Goal: Task Accomplishment & Management: Complete application form

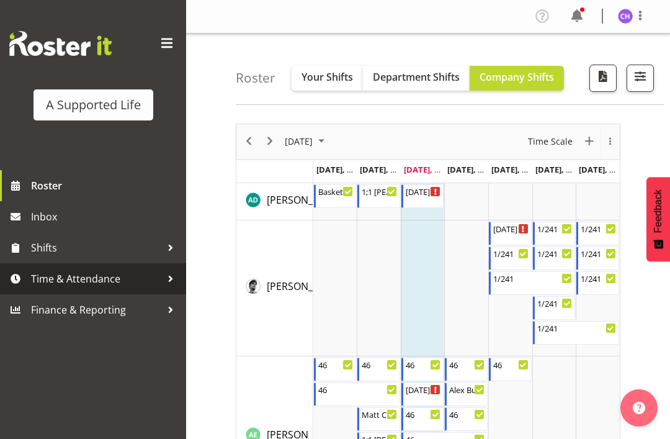
click at [107, 280] on span "Time & Attendance" at bounding box center [96, 278] width 130 height 19
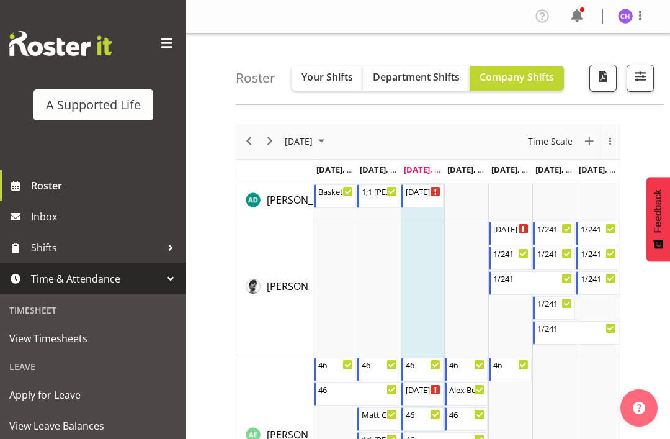
click at [55, 390] on span "Apply for Leave" at bounding box center [92, 394] width 167 height 19
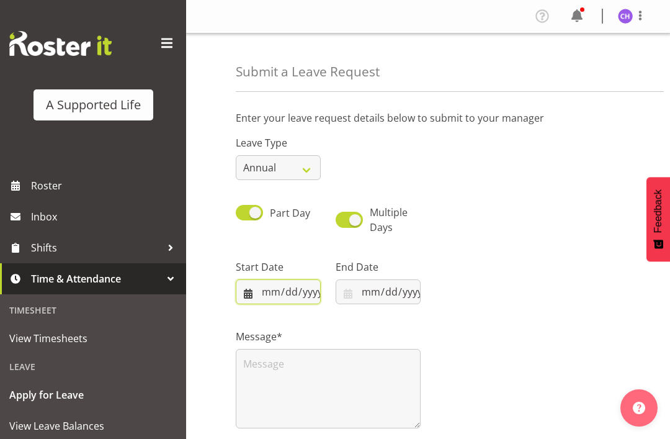
click at [251, 287] on input "datetime-local" at bounding box center [278, 291] width 85 height 25
click at [350, 288] on input "datetime-local" at bounding box center [378, 291] width 85 height 25
type input "2025-09-21T20:00"
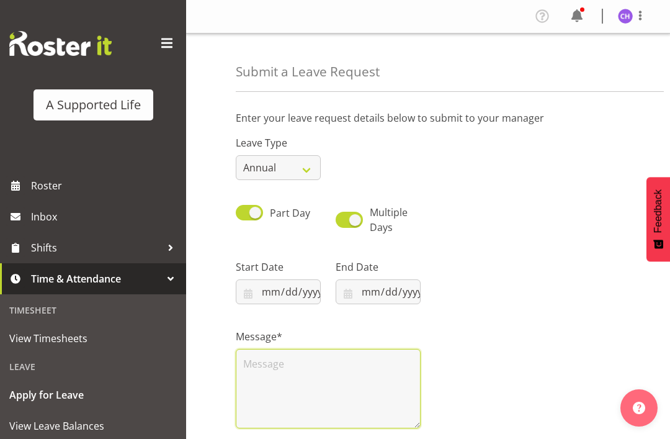
click at [286, 365] on textarea at bounding box center [328, 388] width 185 height 79
type input "2025-09-22T09:00"
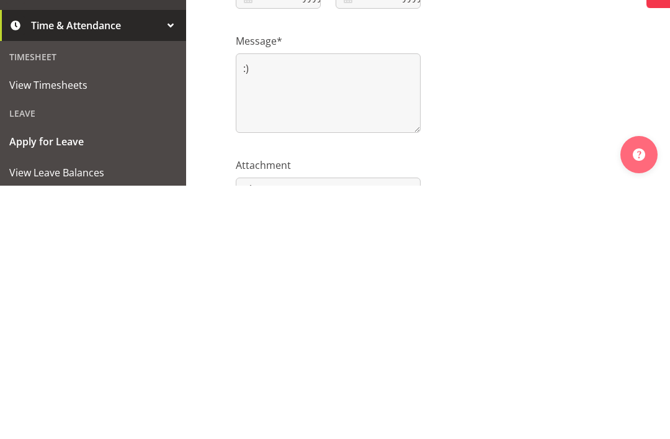
scroll to position [159, 0]
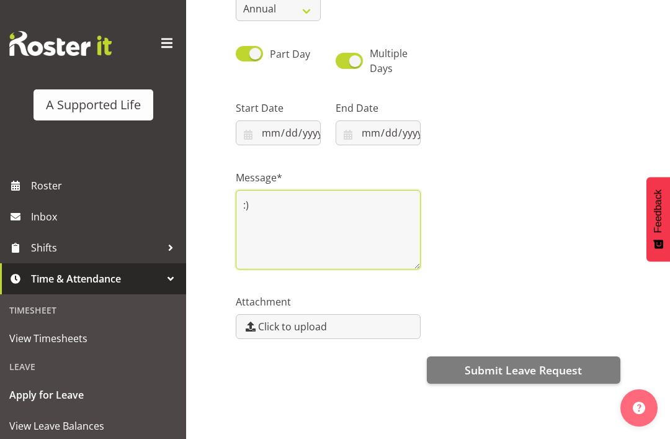
type textarea ":)"
click at [504, 364] on span "Submit Leave Request" at bounding box center [523, 370] width 117 height 16
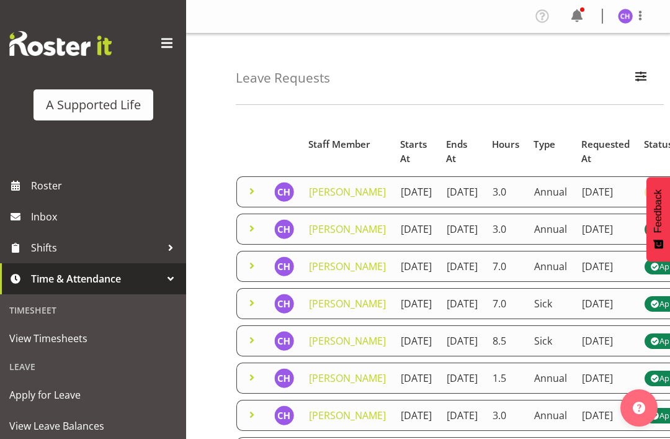
click at [171, 280] on div at bounding box center [170, 278] width 19 height 19
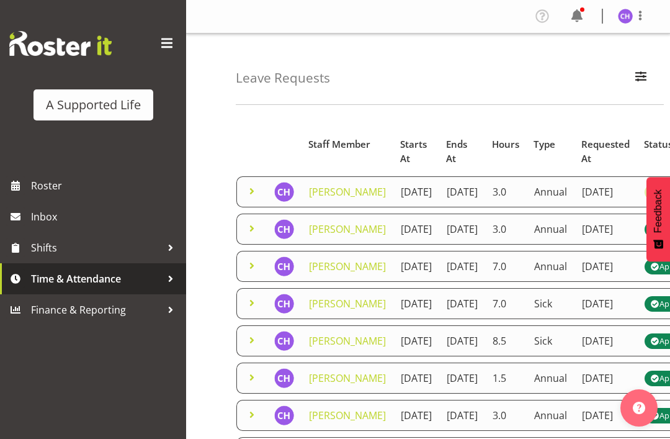
click at [164, 284] on div at bounding box center [170, 278] width 19 height 19
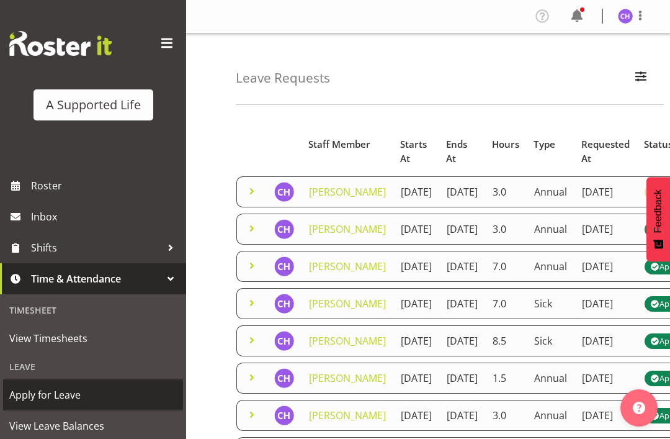
click at [67, 392] on span "Apply for Leave" at bounding box center [92, 394] width 167 height 19
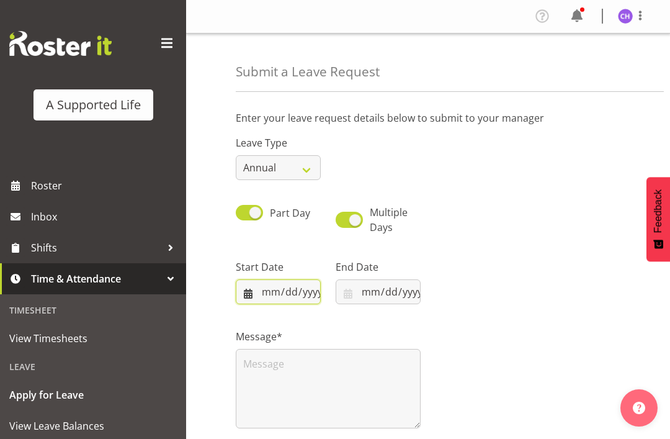
click at [259, 289] on input "datetime-local" at bounding box center [278, 291] width 85 height 25
click at [345, 291] on input "datetime-local" at bounding box center [378, 291] width 85 height 25
type input "[DATE]T20:00"
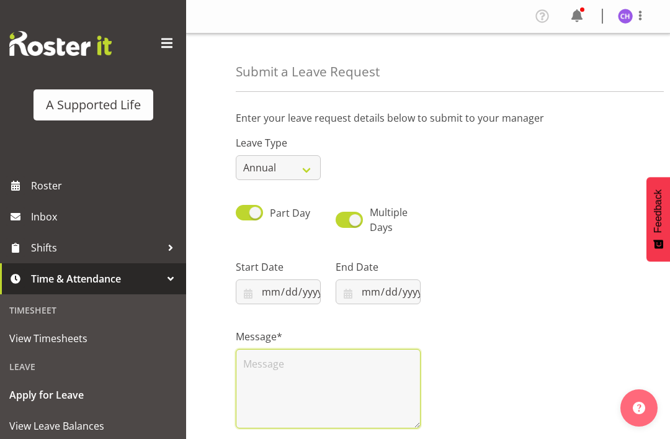
click at [306, 377] on textarea at bounding box center [328, 388] width 185 height 79
type input "[DATE]T09:00"
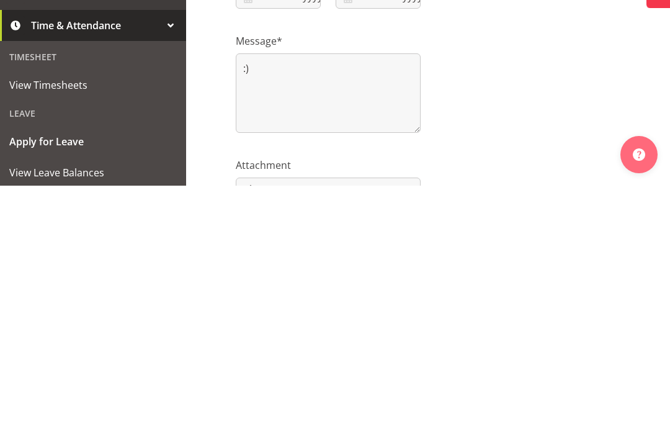
scroll to position [159, 0]
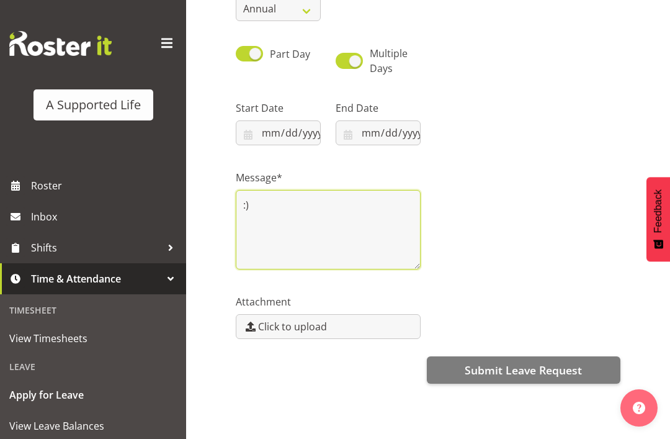
type textarea ":)"
click at [523, 370] on span "Submit Leave Request" at bounding box center [523, 370] width 117 height 16
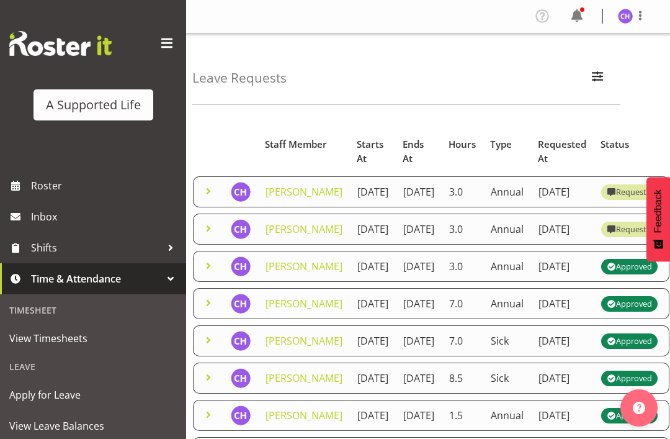
scroll to position [0, 52]
